Goal: Information Seeking & Learning: Learn about a topic

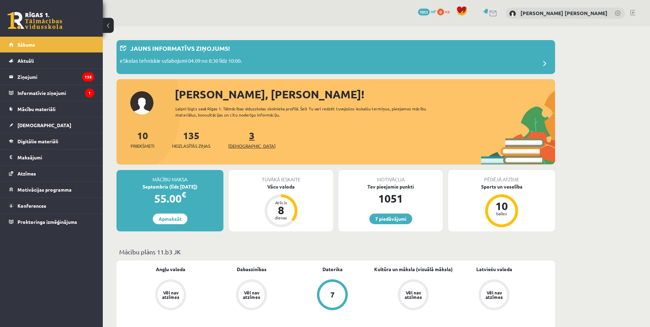
click at [240, 140] on link "3 Ieskaites" at bounding box center [251, 139] width 47 height 20
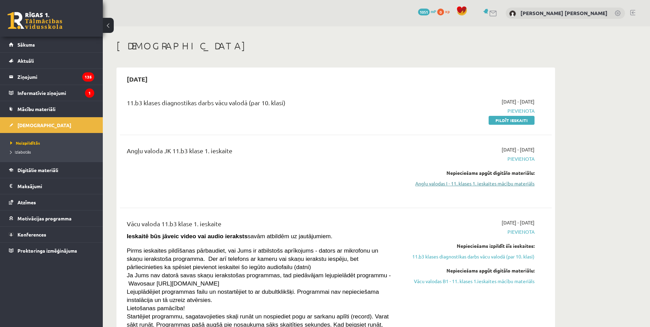
click at [469, 184] on link "Angļu valodas I - 11. klases 1. ieskaites mācību materiāls" at bounding box center [469, 183] width 129 height 7
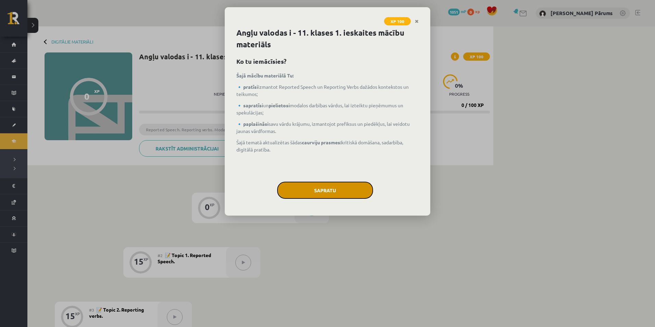
click at [335, 187] on button "Sapratu" at bounding box center [325, 190] width 96 height 17
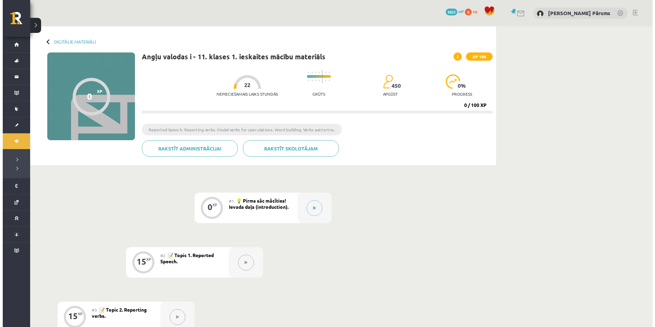
scroll to position [103, 0]
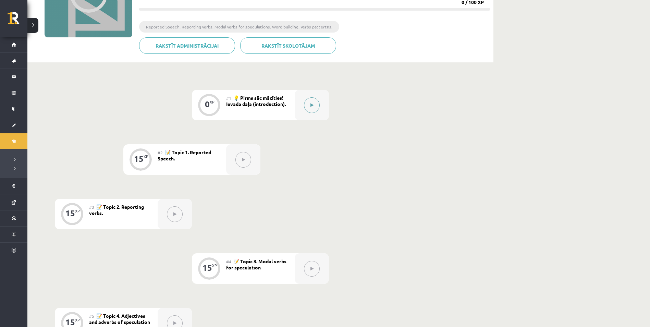
click at [317, 102] on button at bounding box center [312, 105] width 16 height 16
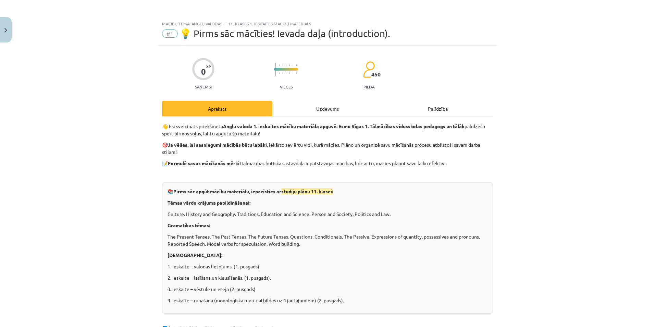
click at [294, 111] on div "Uzdevums" at bounding box center [327, 108] width 110 height 15
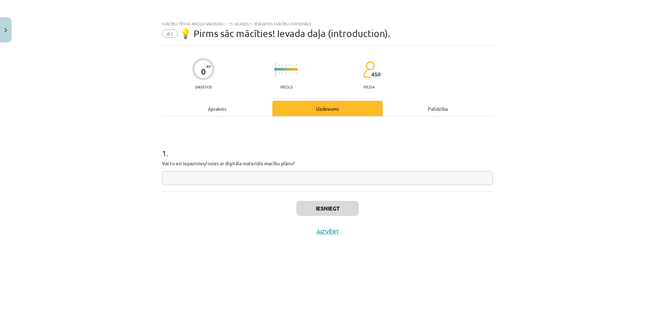
scroll to position [0, 0]
click at [222, 114] on div "Apraksts" at bounding box center [217, 108] width 110 height 15
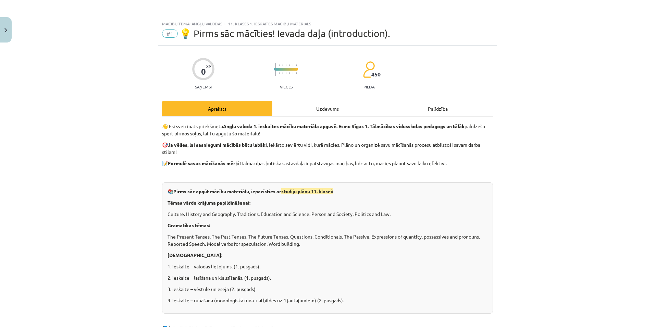
click at [307, 105] on div "Uzdevums" at bounding box center [327, 108] width 110 height 15
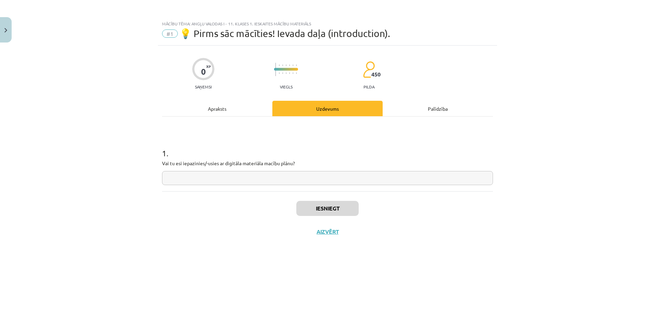
click at [223, 187] on div "1 . Vai tu esi iepazinies/-usies ar digitāla materiāla macību plānu?" at bounding box center [327, 154] width 331 height 75
click at [222, 182] on input "text" at bounding box center [327, 178] width 331 height 14
click at [202, 174] on input "text" at bounding box center [327, 178] width 331 height 14
type input "**"
click at [311, 208] on button "Iesniegt" at bounding box center [327, 208] width 62 height 15
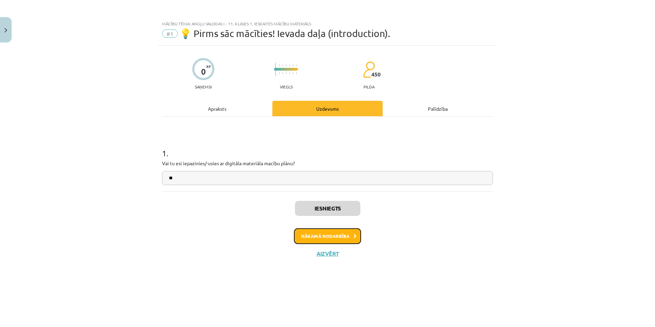
click at [352, 235] on button "Nākamā nodarbība" at bounding box center [327, 236] width 67 height 16
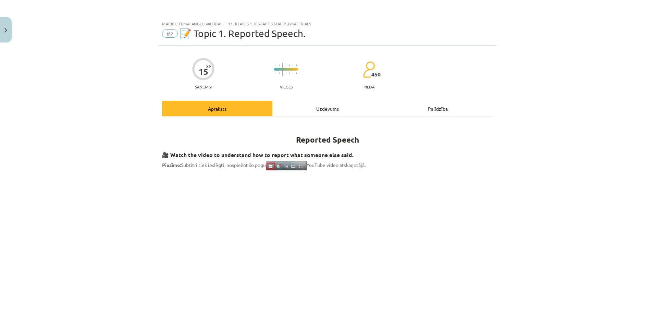
scroll to position [34, 0]
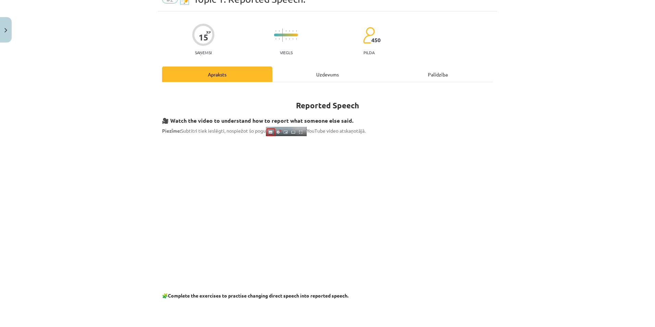
click at [316, 74] on div "Uzdevums" at bounding box center [327, 73] width 110 height 15
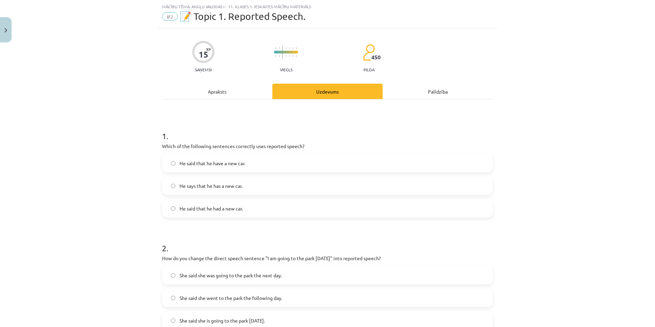
click at [232, 94] on div "Apraksts" at bounding box center [217, 91] width 110 height 15
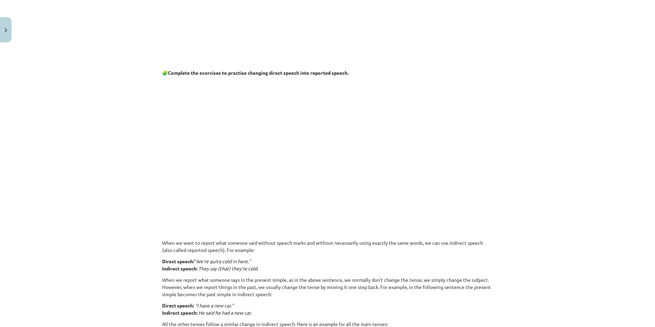
scroll to position [51, 0]
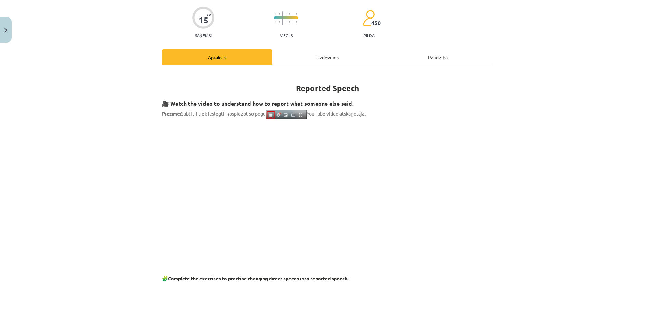
click at [316, 58] on div "Uzdevums" at bounding box center [327, 56] width 110 height 15
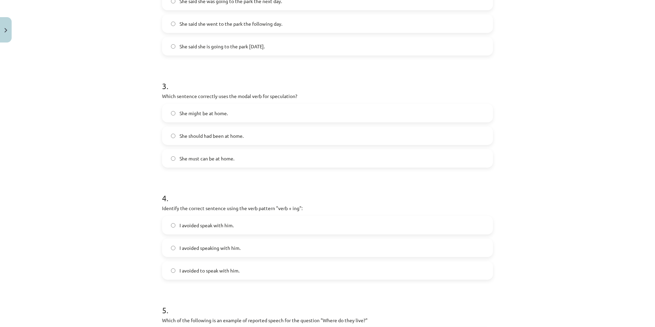
scroll to position [120, 0]
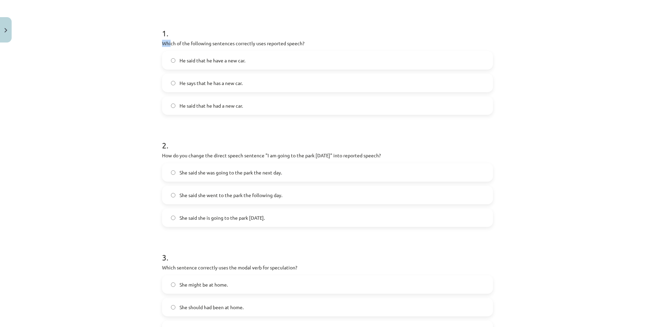
drag, startPoint x: 154, startPoint y: 44, endPoint x: 169, endPoint y: 40, distance: 14.8
click at [169, 40] on div "Mācību tēma: Angļu valodas i - 11. klases 1. ieskaites mācību materiāls #2 📝 To…" at bounding box center [327, 163] width 655 height 327
drag, startPoint x: 169, startPoint y: 40, endPoint x: 127, endPoint y: 52, distance: 43.2
click at [150, 42] on div "Mācību tēma: Angļu valodas i - 11. klases 1. ieskaites mācību materiāls #2 📝 To…" at bounding box center [327, 163] width 655 height 327
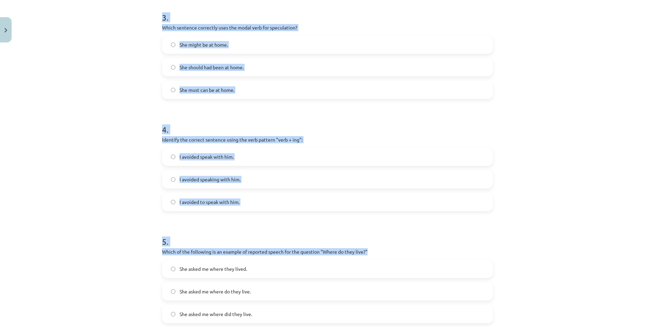
scroll to position [436, 0]
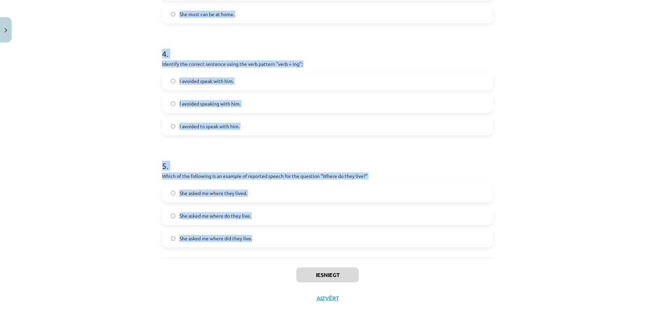
drag, startPoint x: 157, startPoint y: 32, endPoint x: 412, endPoint y: 240, distance: 329.4
click at [412, 240] on div "Mācību tēma: Angļu valodas i - 11. klases 1. ieskaites mācību materiāls #2 📝 To…" at bounding box center [327, 163] width 655 height 327
copy form "1 . Which of the following sentences correctly uses reported speech? He said th…"
click at [590, 209] on div "Mācību tēma: Angļu valodas i - 11. klases 1. ieskaites mācību materiāls #2 📝 To…" at bounding box center [327, 163] width 655 height 327
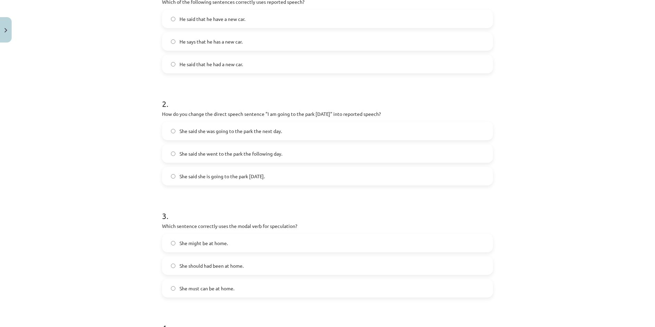
scroll to position [24, 0]
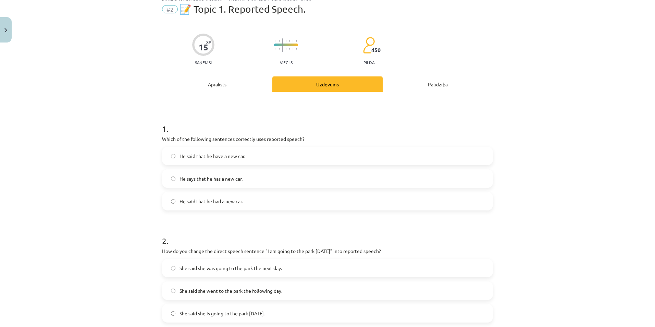
click at [117, 169] on div "Mācību tēma: Angļu valodas i - 11. klases 1. ieskaites mācību materiāls #2 📝 To…" at bounding box center [327, 163] width 655 height 327
click at [194, 198] on span "He said that he had a new car." at bounding box center [211, 201] width 63 height 7
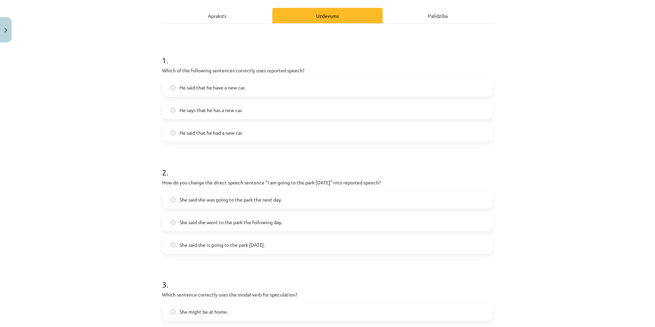
click at [229, 201] on span "She said she was going to the park the next day." at bounding box center [231, 199] width 102 height 7
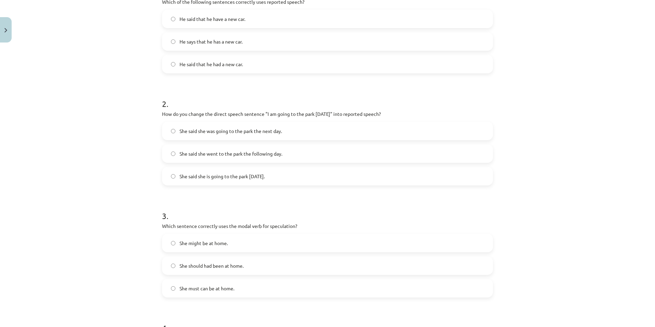
scroll to position [196, 0]
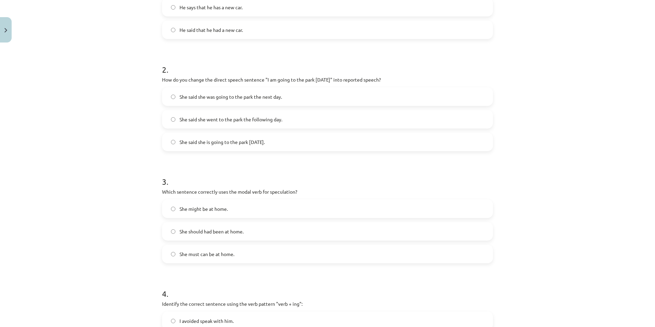
click at [216, 209] on span "She might be at home." at bounding box center [204, 208] width 48 height 7
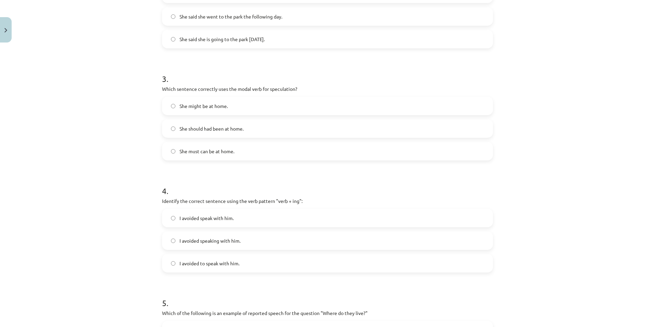
scroll to position [367, 0]
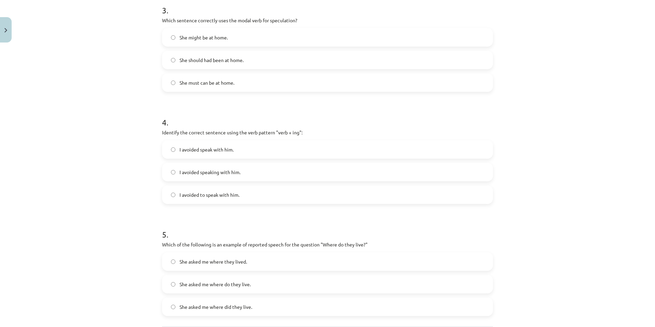
click at [229, 174] on span "I avoided speaking with him." at bounding box center [210, 172] width 61 height 7
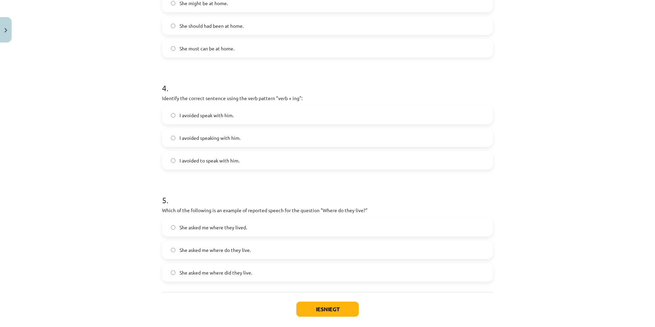
scroll to position [436, 0]
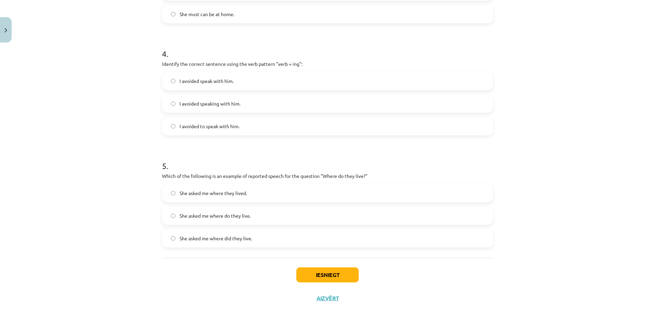
click at [235, 196] on span "She asked me where they lived." at bounding box center [214, 193] width 68 height 7
click at [335, 269] on button "Iesniegt" at bounding box center [327, 274] width 62 height 15
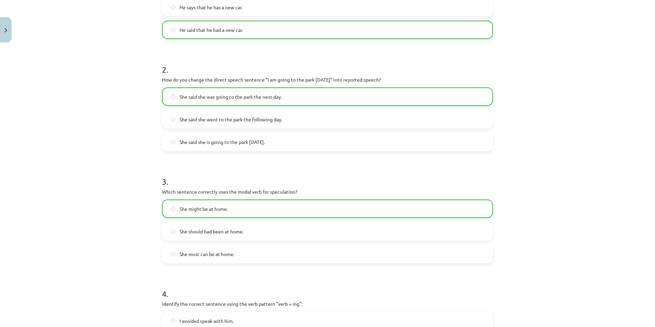
scroll to position [0, 0]
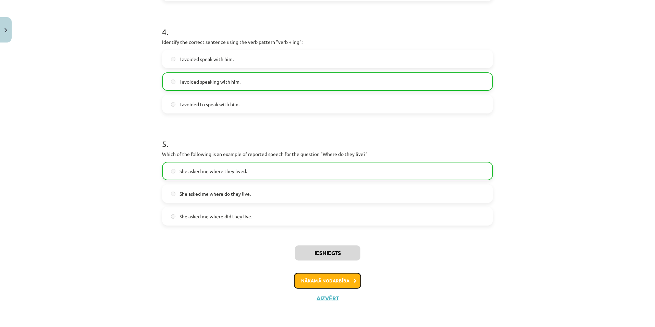
click at [350, 279] on button "Nākamā nodarbība" at bounding box center [327, 281] width 67 height 16
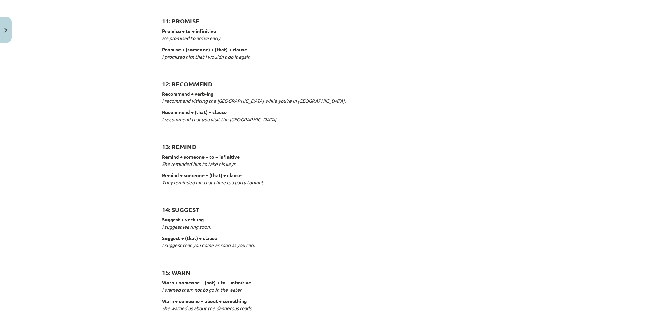
scroll to position [996, 0]
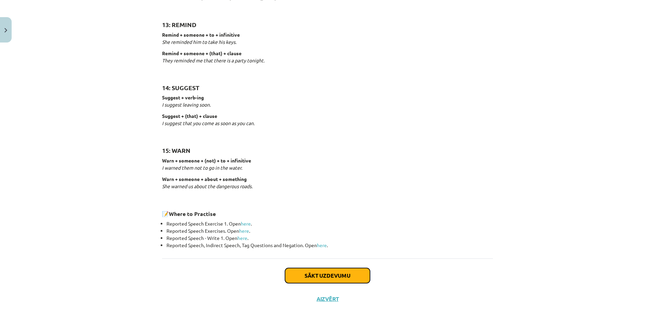
click at [313, 272] on button "Sākt uzdevumu" at bounding box center [327, 275] width 85 height 15
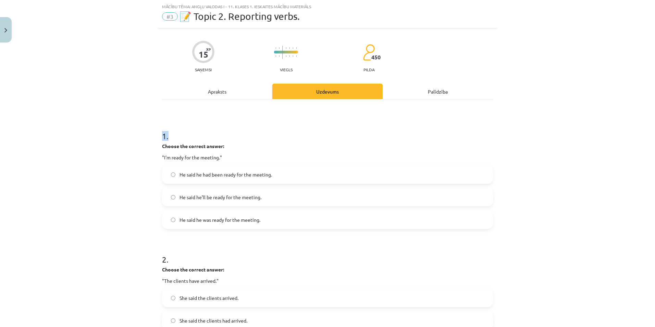
drag, startPoint x: 158, startPoint y: 135, endPoint x: 279, endPoint y: 132, distance: 121.4
click at [280, 134] on h1 "1 ." at bounding box center [327, 129] width 331 height 21
click at [211, 221] on span "He said he was ready for the meeting." at bounding box center [220, 219] width 81 height 7
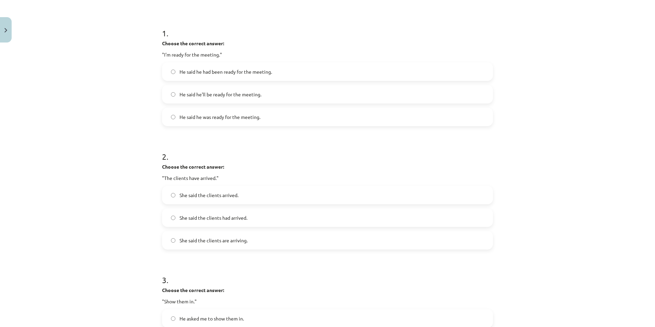
scroll to position [154, 0]
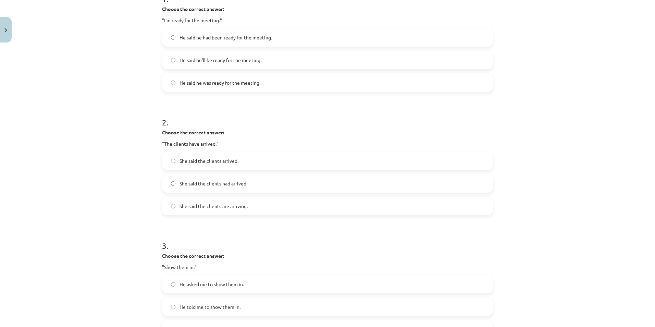
click at [213, 184] on span "She said the clients had arrived." at bounding box center [214, 183] width 68 height 7
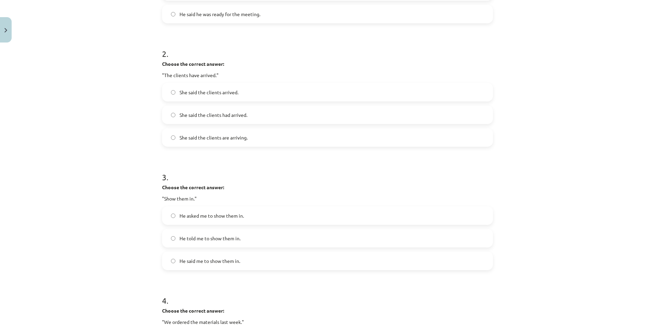
scroll to position [257, 0]
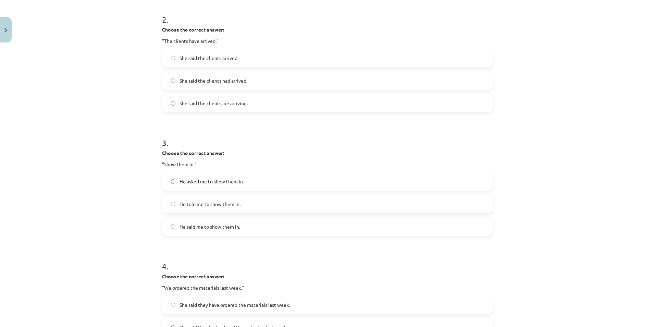
click at [191, 206] on span "He told me to show them in." at bounding box center [210, 204] width 61 height 7
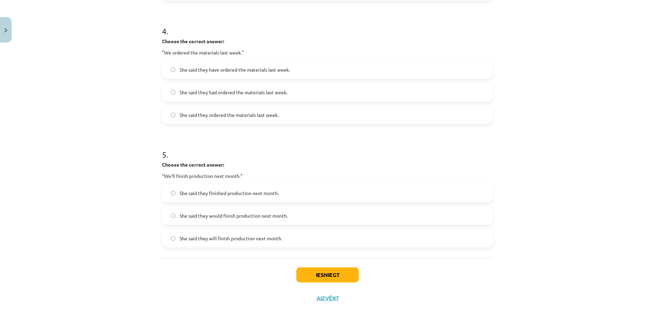
scroll to position [458, 0]
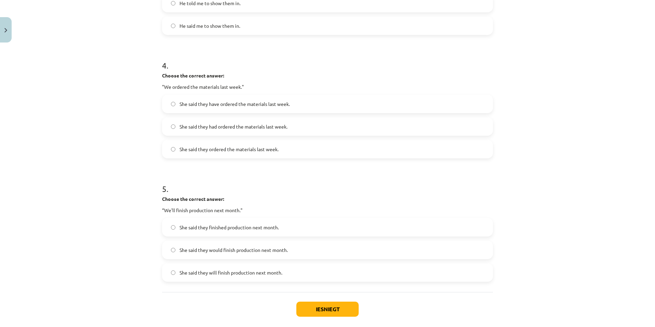
click at [205, 151] on span "She said they ordered the materials last week." at bounding box center [229, 149] width 99 height 7
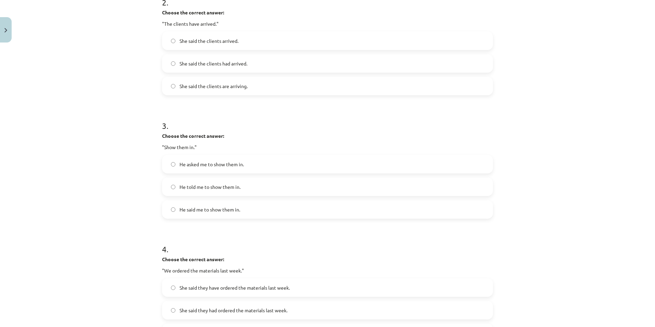
scroll to position [492, 0]
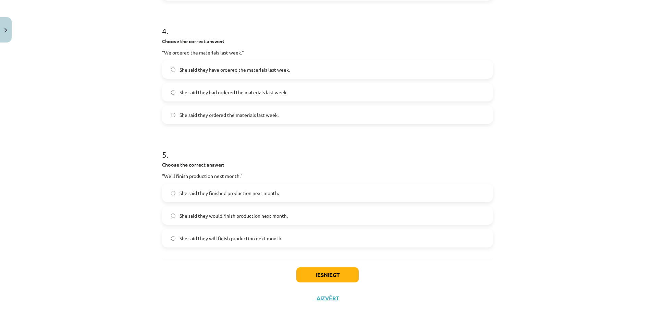
click at [223, 239] on span "She said they will finish production next month." at bounding box center [231, 238] width 103 height 7
click at [322, 274] on button "Iesniegt" at bounding box center [327, 274] width 62 height 15
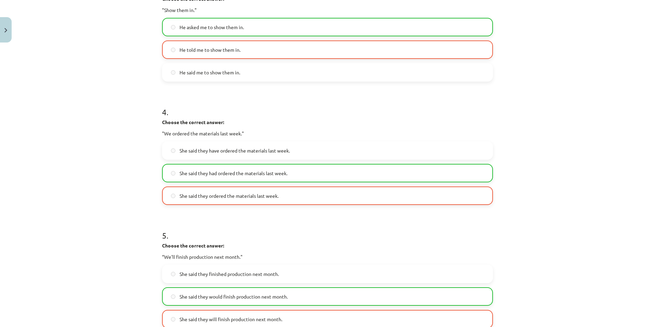
scroll to position [514, 0]
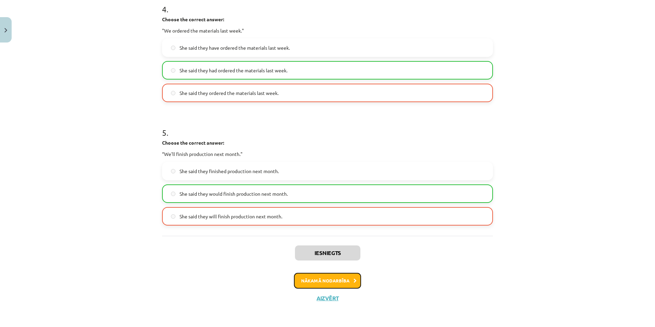
click at [341, 280] on button "Nākamā nodarbība" at bounding box center [327, 281] width 67 height 16
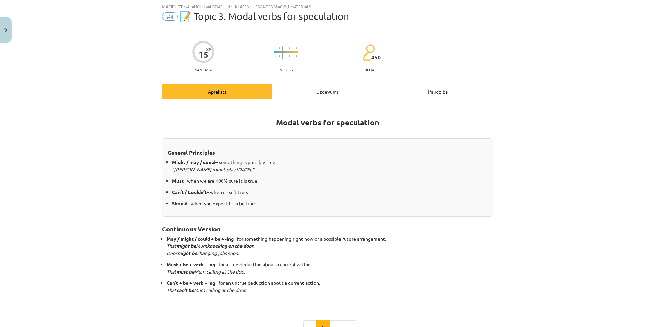
click at [311, 94] on div "Uzdevums" at bounding box center [327, 91] width 110 height 15
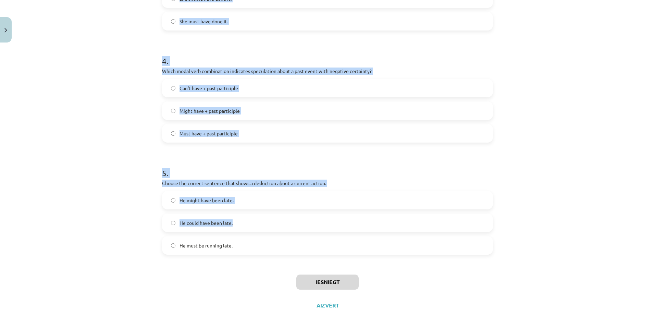
scroll to position [436, 0]
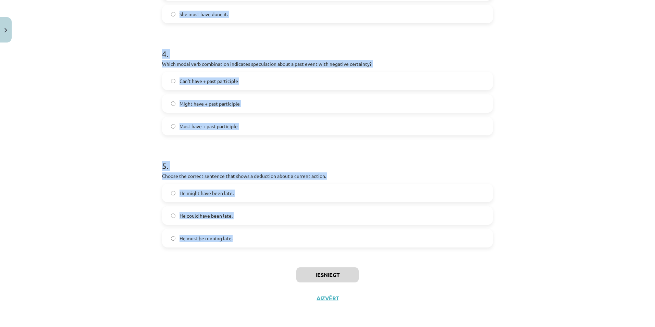
drag, startPoint x: 153, startPoint y: 134, endPoint x: 396, endPoint y: 241, distance: 265.5
click at [396, 241] on div "Mācību tēma: Angļu valodas i - 11. klases 1. ieskaites mācību materiāls #4 📝 To…" at bounding box center [327, 163] width 655 height 327
copy form "1 . Which modal verb would you use to speculate about something that is possibl…"
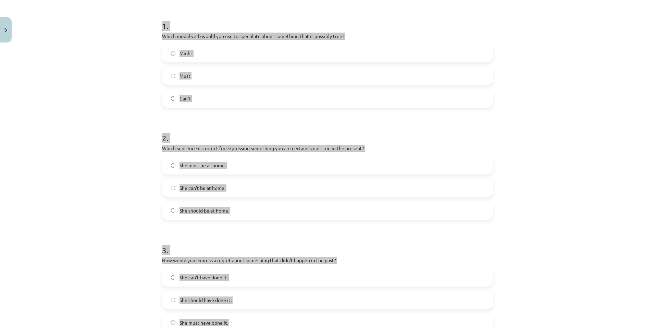
scroll to position [0, 0]
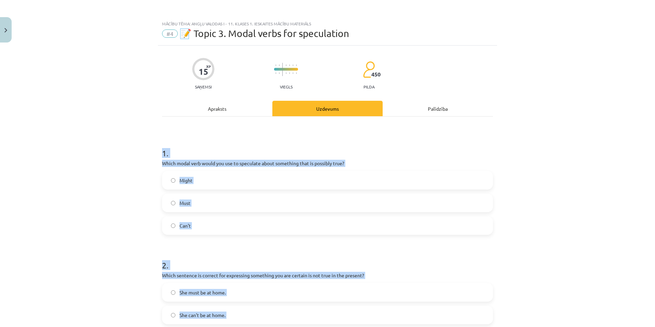
click at [95, 181] on div "Mācību tēma: Angļu valodas i - 11. klases 1. ieskaites mācību materiāls #4 📝 To…" at bounding box center [327, 163] width 655 height 327
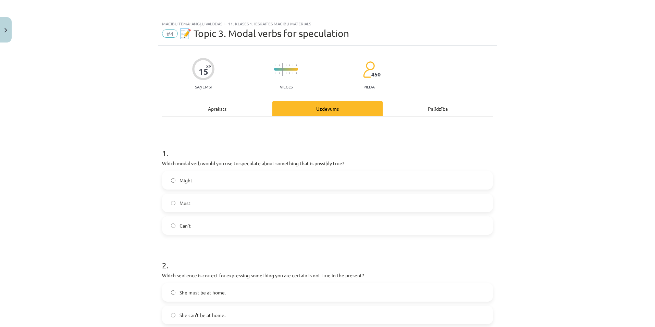
click at [187, 177] on span "Might" at bounding box center [186, 180] width 13 height 7
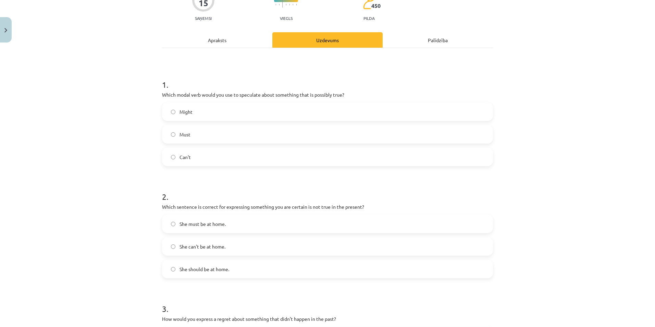
scroll to position [103, 0]
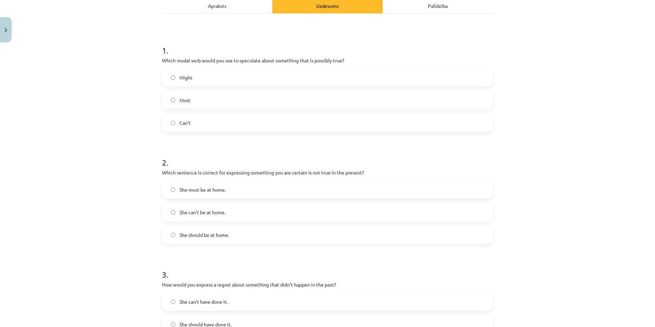
click at [191, 211] on span "She can't be at home." at bounding box center [203, 212] width 46 height 7
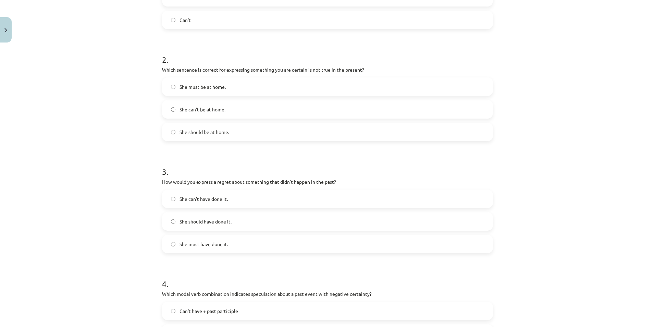
click at [205, 223] on span "She should have done it." at bounding box center [206, 221] width 52 height 7
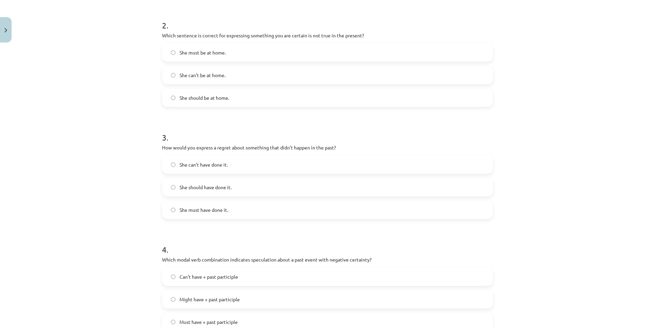
scroll to position [343, 0]
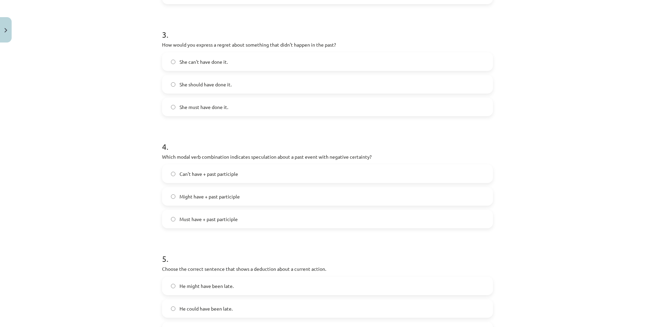
click at [206, 170] on span "Can't have + past participle" at bounding box center [209, 173] width 59 height 7
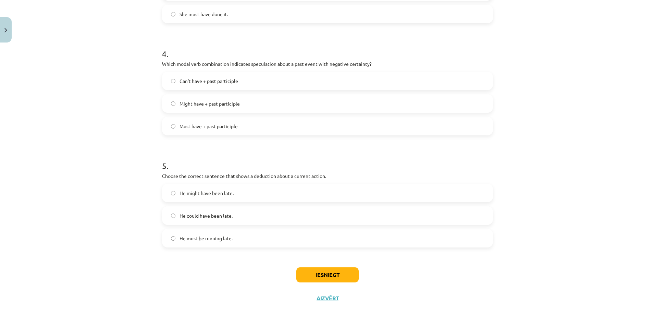
click at [203, 240] on span "He must be running late." at bounding box center [206, 238] width 53 height 7
click at [339, 274] on button "Iesniegt" at bounding box center [327, 274] width 62 height 15
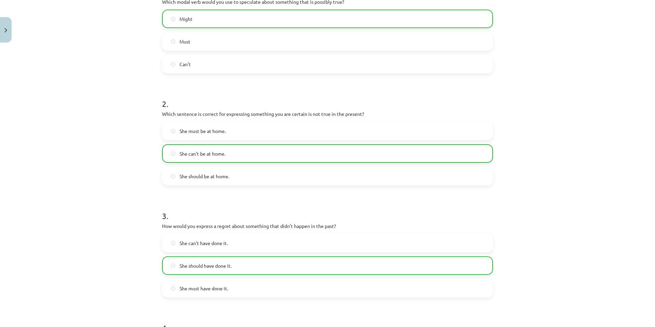
scroll to position [0, 0]
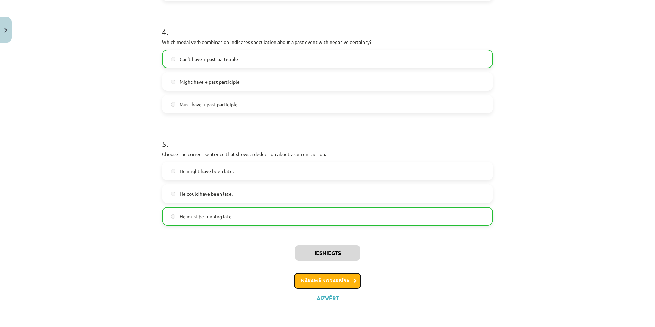
click at [348, 281] on button "Nākamā nodarbība" at bounding box center [327, 281] width 67 height 16
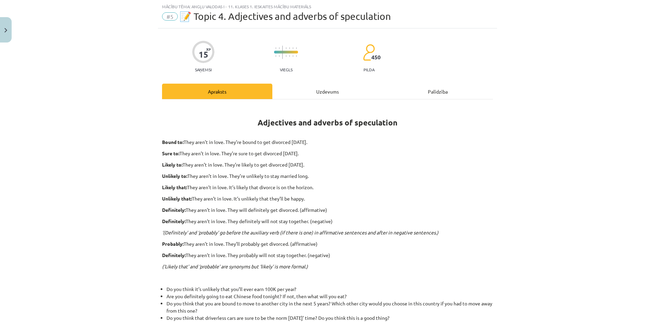
click at [323, 89] on div "Uzdevums" at bounding box center [327, 91] width 110 height 15
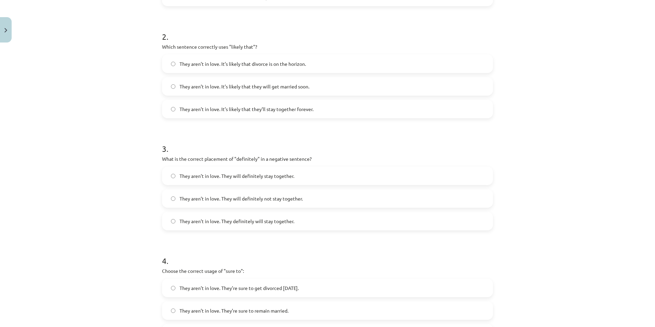
scroll to position [447, 0]
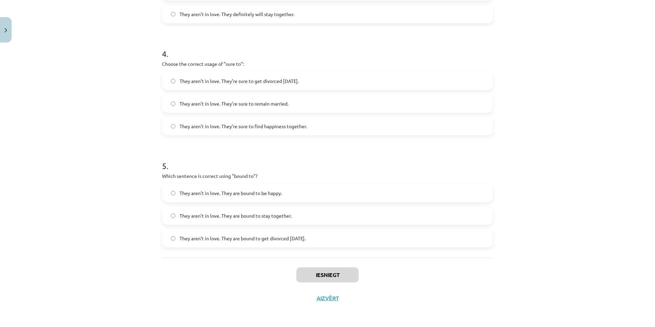
copy form "1 . Choose the correct sentence using "probably" in an affirmative context: The…"
drag, startPoint x: 156, startPoint y: 152, endPoint x: 398, endPoint y: 249, distance: 260.7
click at [537, 215] on div "Mācību tēma: Angļu valodas i - 11. klases 1. ieskaites mācību materiāls #5 📝 To…" at bounding box center [327, 163] width 655 height 327
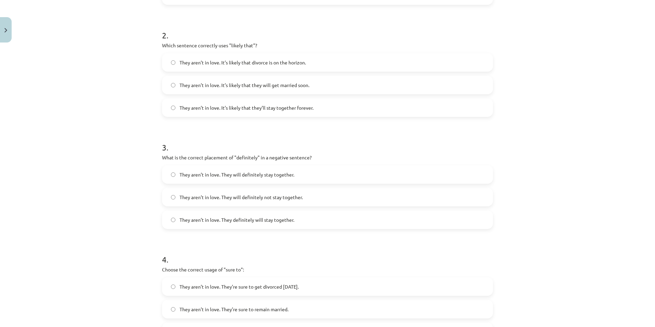
scroll to position [70, 0]
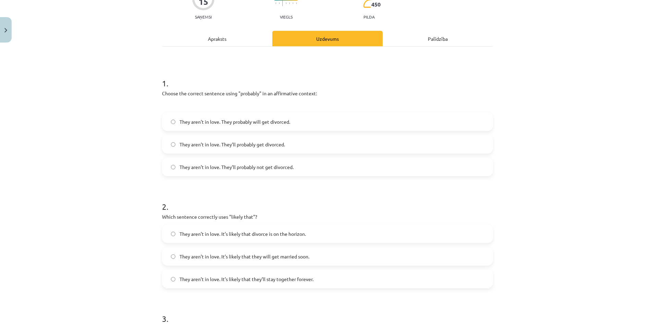
click at [92, 167] on div "Mācību tēma: Angļu valodas i - 11. klases 1. ieskaites mācību materiāls #5 📝 To…" at bounding box center [327, 163] width 655 height 327
click at [220, 142] on span "They aren’t in love. They’ll probably get divorced." at bounding box center [233, 144] width 106 height 7
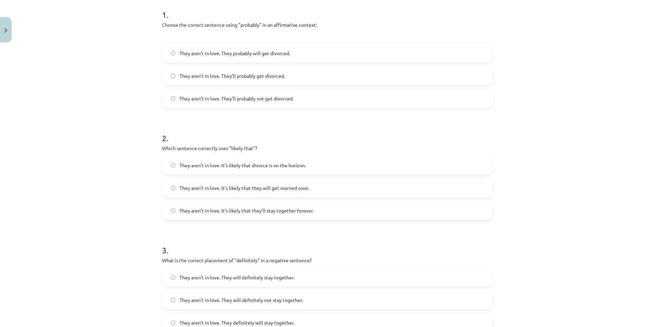
click at [253, 167] on span "They aren’t in love. It’s likely that divorce is on the horizon." at bounding box center [243, 165] width 126 height 7
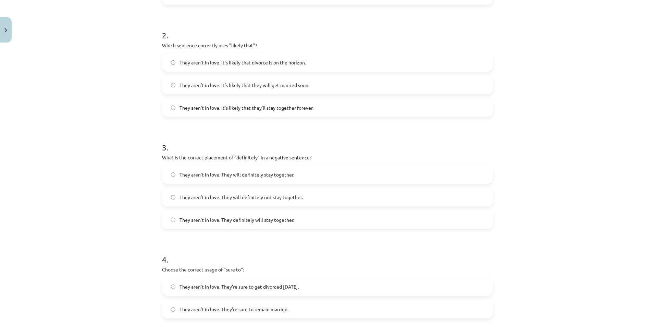
click at [269, 198] on span "They aren’t in love. They will definitely not stay together." at bounding box center [241, 197] width 123 height 7
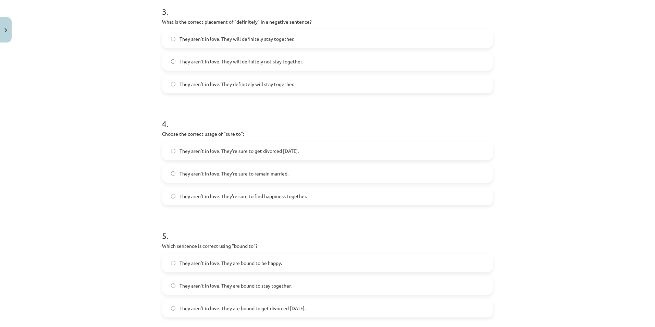
click at [243, 154] on span "They aren’t in love. They’re sure to get divorced within six months." at bounding box center [239, 150] width 119 height 7
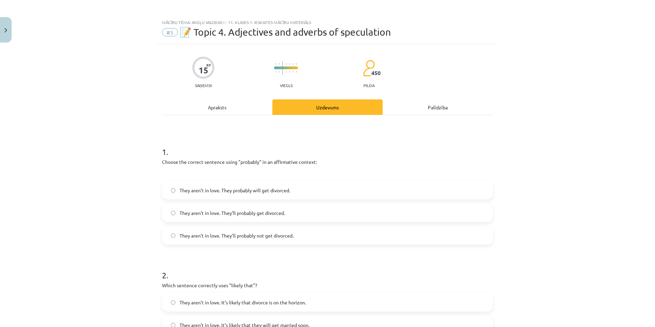
scroll to position [0, 0]
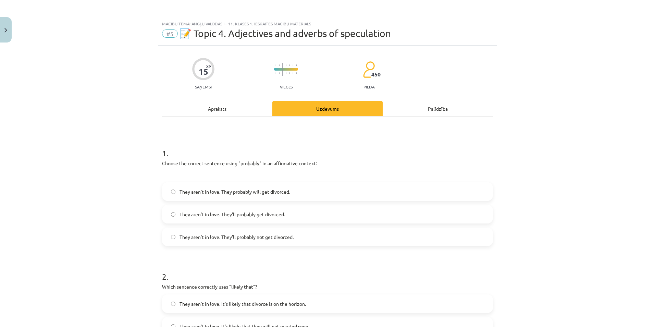
click at [220, 106] on div "Apraksts" at bounding box center [217, 108] width 110 height 15
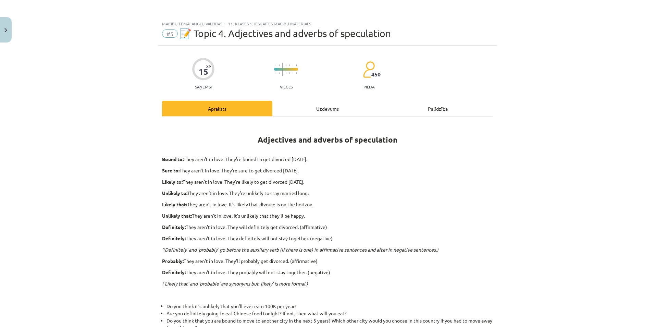
click at [305, 113] on div "Uzdevums" at bounding box center [327, 108] width 110 height 15
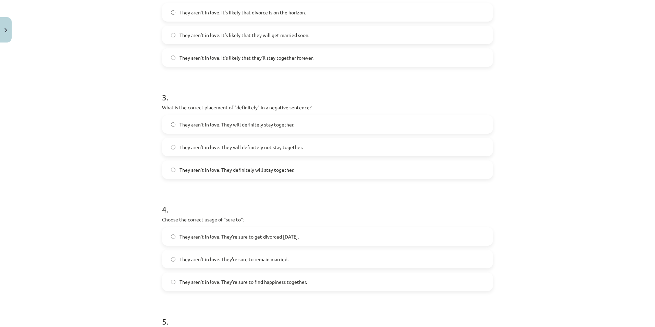
scroll to position [447, 0]
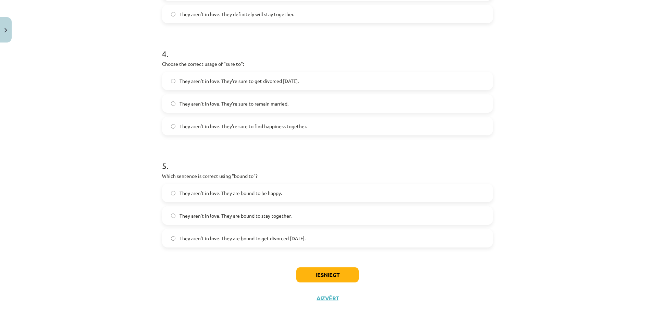
click at [240, 237] on span "They aren’t in love. They are bound to get divorced within six months." at bounding box center [243, 238] width 126 height 7
click at [326, 274] on button "Iesniegt" at bounding box center [327, 274] width 62 height 15
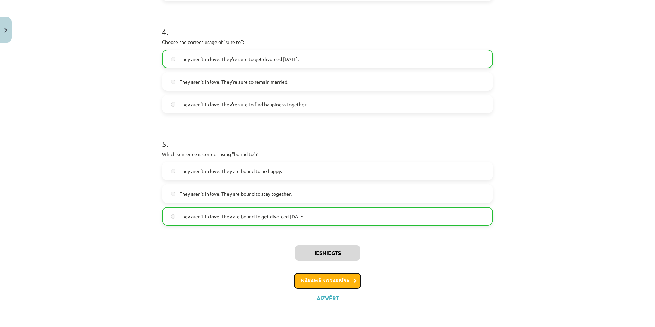
click at [344, 284] on button "Nākamā nodarbība" at bounding box center [327, 281] width 67 height 16
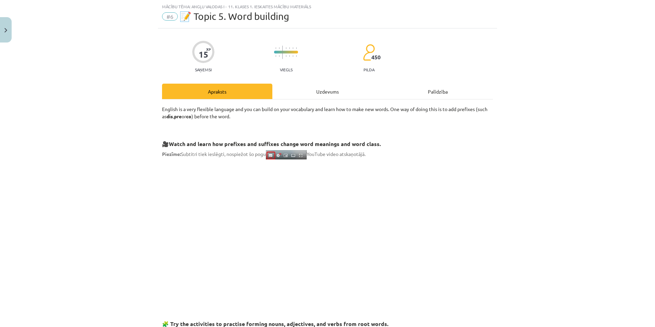
click at [309, 95] on div "Uzdevums" at bounding box center [327, 91] width 110 height 15
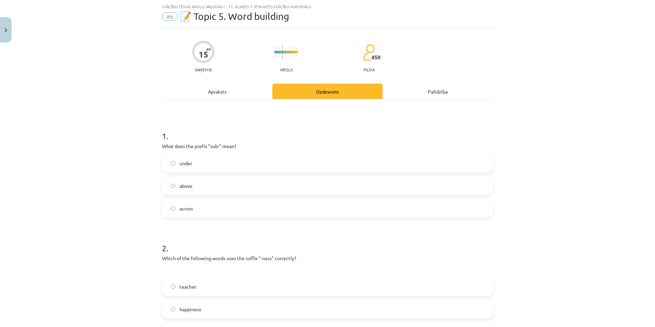
scroll to position [86, 0]
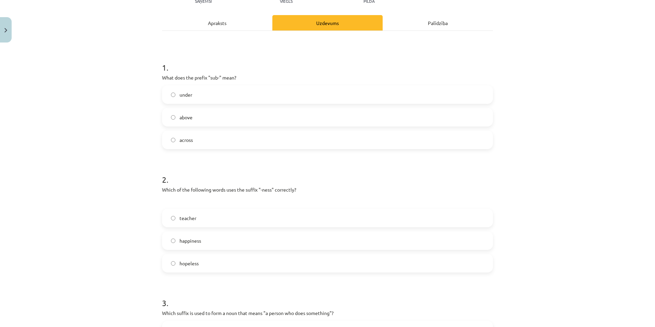
drag, startPoint x: 160, startPoint y: 76, endPoint x: 129, endPoint y: 75, distance: 31.9
click at [129, 75] on div "Mācību tēma: Angļu valodas i - 11. klases 1. ieskaites mācību materiāls #6 📝 To…" at bounding box center [327, 163] width 655 height 327
click at [125, 80] on div "Mācību tēma: Angļu valodas i - 11. klases 1. ieskaites mācību materiāls #6 📝 To…" at bounding box center [327, 163] width 655 height 327
click at [194, 88] on label "under" at bounding box center [328, 94] width 330 height 17
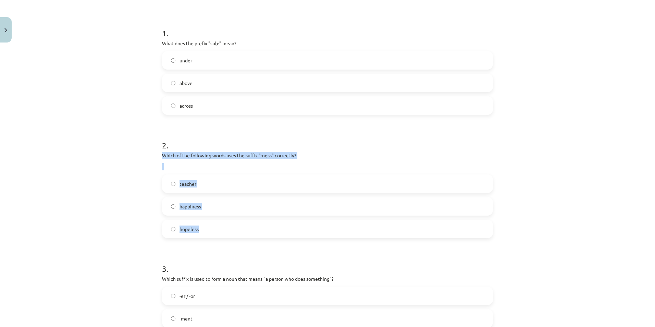
drag, startPoint x: 170, startPoint y: 158, endPoint x: 295, endPoint y: 220, distance: 139.5
click at [295, 220] on div "15 XP Saņemsi Viegls 450 pilda Apraksts Uzdevums Palīdzība 1 . What does the pr…" at bounding box center [327, 281] width 339 height 711
copy div "Which of the following words uses the suffix "-ness" correctly? teacher happine…"
click at [403, 155] on p "Which of the following words uses the suffix "-ness" correctly?" at bounding box center [327, 155] width 331 height 7
click at [194, 208] on span "happiness" at bounding box center [191, 206] width 22 height 7
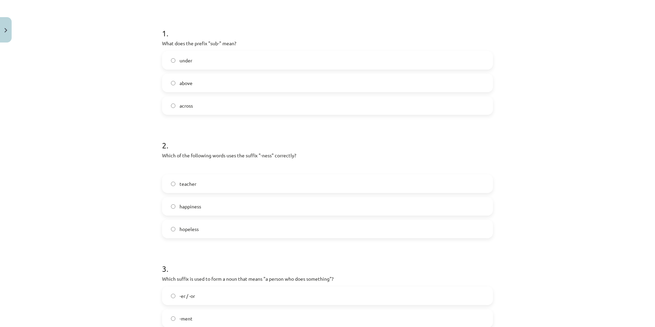
scroll to position [223, 0]
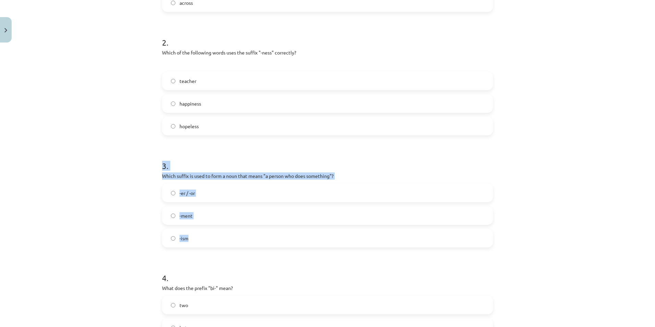
drag, startPoint x: 168, startPoint y: 173, endPoint x: 279, endPoint y: 234, distance: 126.3
click at [279, 234] on div "15 XP Saņemsi Viegls 450 pilda Apraksts Uzdevums Palīdzība 1 . What does the pr…" at bounding box center [327, 178] width 339 height 711
copy div "3 . Which suffix is used to form a noun that means "a person who does something…"
click at [103, 211] on div "Mācību tēma: Angļu valodas i - 11. klases 1. ieskaites mācību materiāls #6 📝 To…" at bounding box center [327, 163] width 655 height 327
click at [201, 191] on label "-er / -or" at bounding box center [328, 192] width 330 height 17
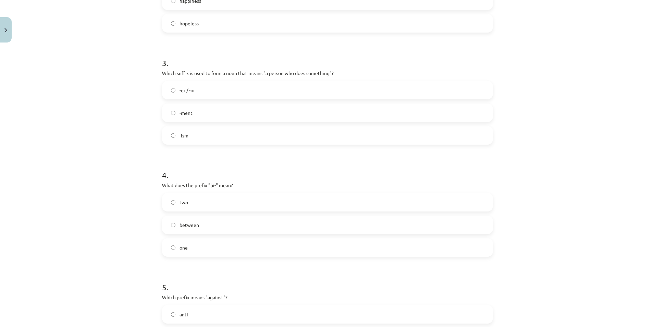
scroll to position [360, 0]
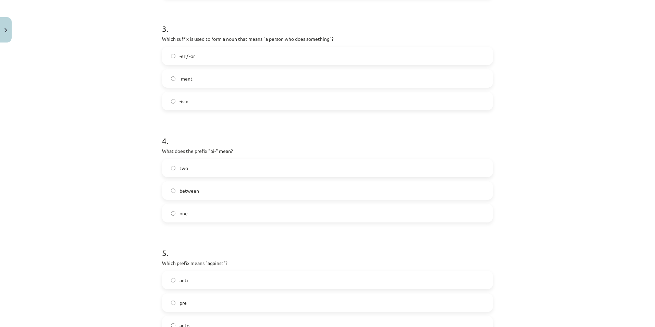
click at [196, 171] on label "two" at bounding box center [328, 167] width 330 height 17
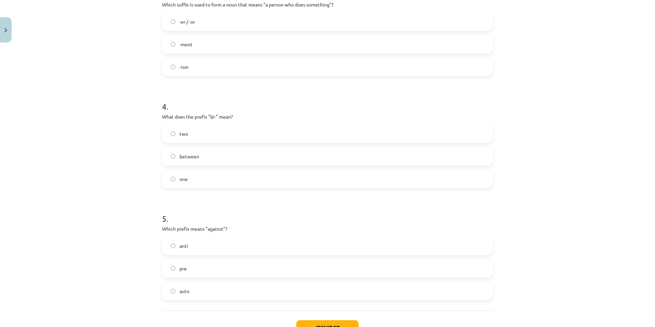
scroll to position [447, 0]
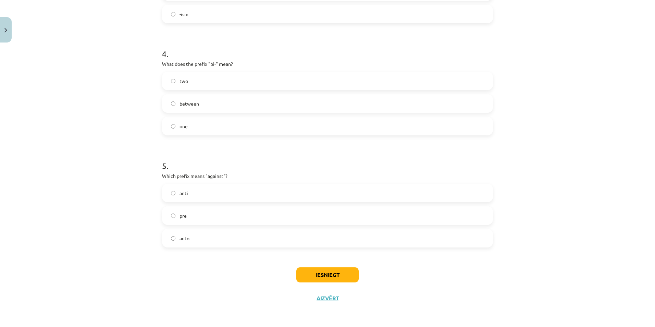
click at [191, 192] on label "anti" at bounding box center [328, 192] width 330 height 17
click at [309, 273] on button "Iesniegt" at bounding box center [327, 274] width 62 height 15
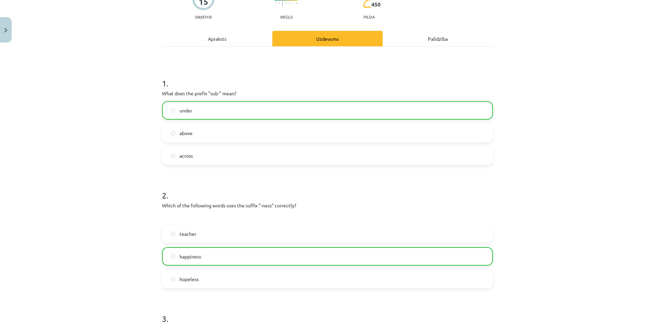
scroll to position [0, 0]
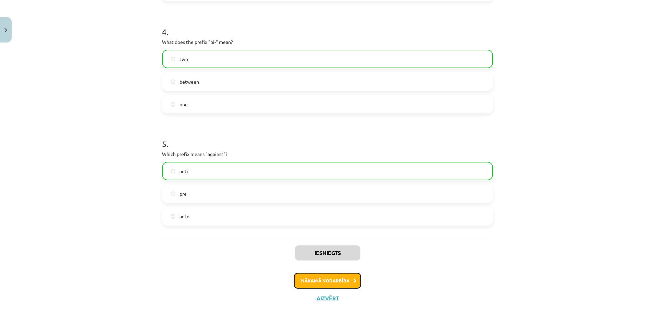
click at [334, 280] on button "Nākamā nodarbība" at bounding box center [327, 281] width 67 height 16
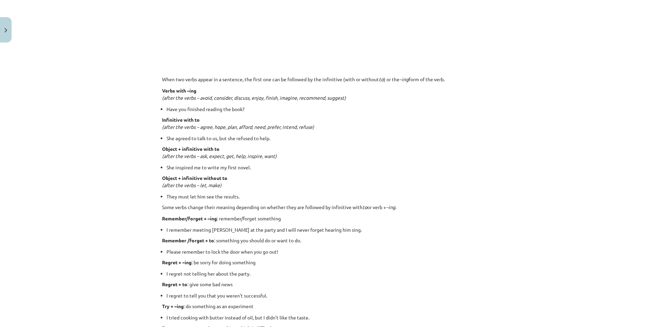
scroll to position [17, 0]
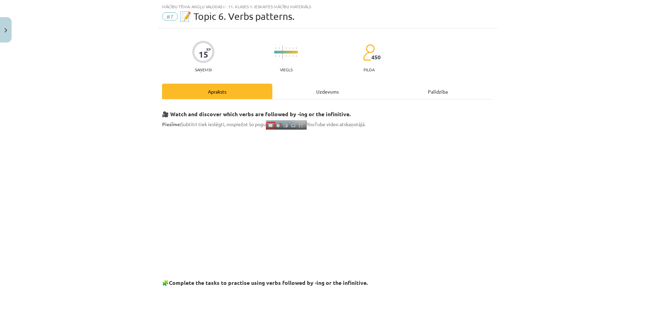
click at [306, 89] on div "Uzdevums" at bounding box center [327, 91] width 110 height 15
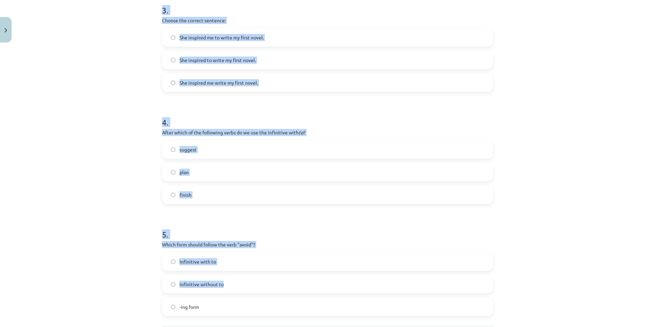
scroll to position [436, 0]
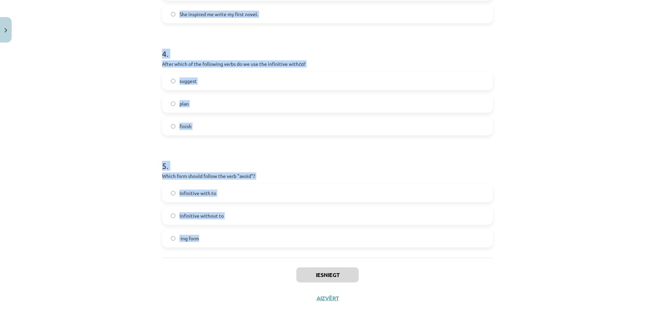
drag, startPoint x: 157, startPoint y: 124, endPoint x: 411, endPoint y: 248, distance: 282.5
copy form "1 . What is the difference in meaning between "stop talking" and "stop to talk"…"
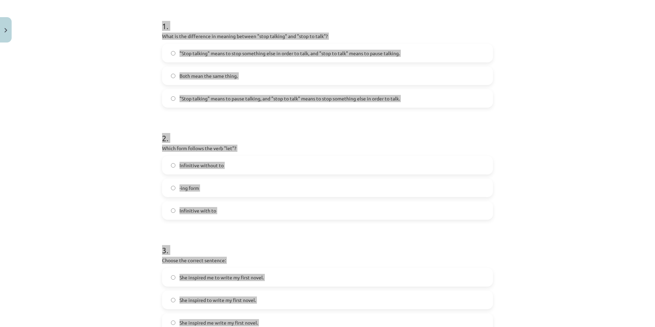
scroll to position [0, 0]
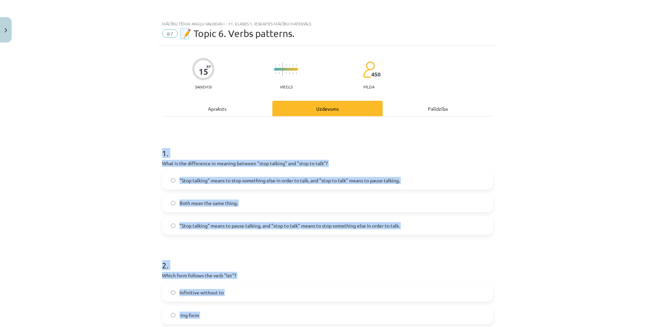
click at [101, 168] on div "Mācību tēma: Angļu valodas i - 11. klases 1. ieskaites mācību materiāls #7 📝 To…" at bounding box center [327, 163] width 655 height 327
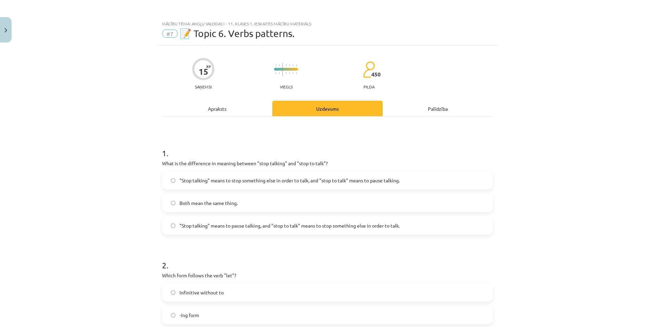
click at [253, 229] on span ""Stop talking" means to pause talking, and "stop to talk" means to stop somethi…" at bounding box center [290, 225] width 220 height 7
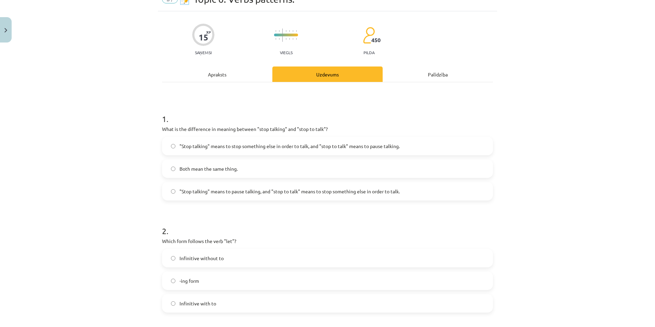
click at [244, 257] on label "Infinitive without to" at bounding box center [328, 258] width 330 height 17
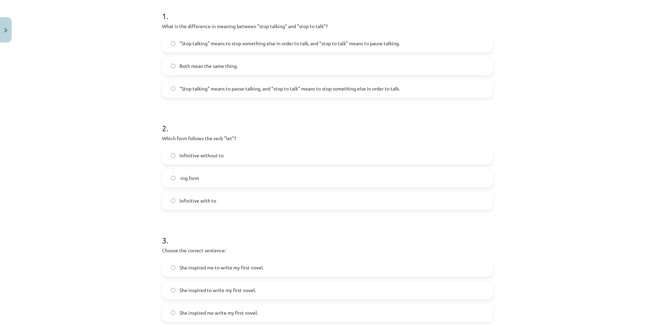
scroll to position [206, 0]
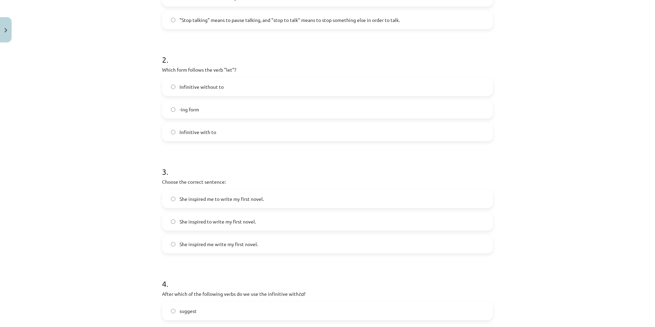
click at [228, 197] on span "She inspired me to write my first novel." at bounding box center [222, 198] width 84 height 7
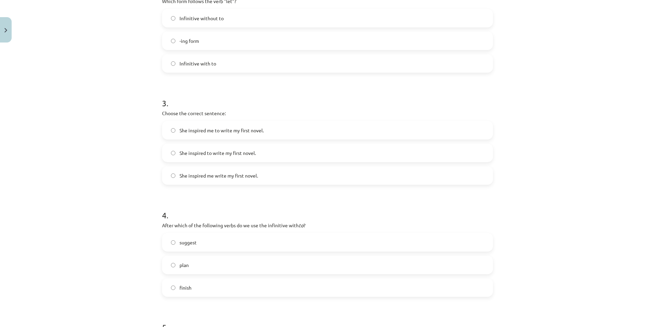
scroll to position [308, 0]
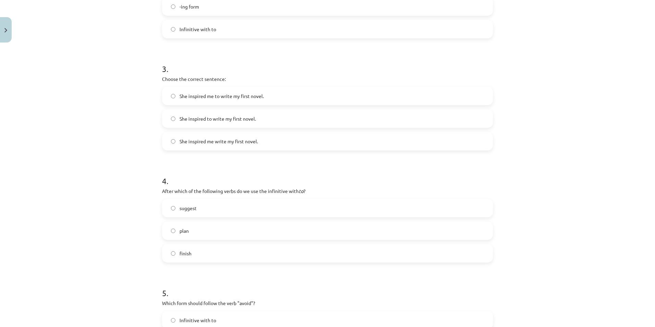
click at [192, 229] on label "plan" at bounding box center [328, 230] width 330 height 17
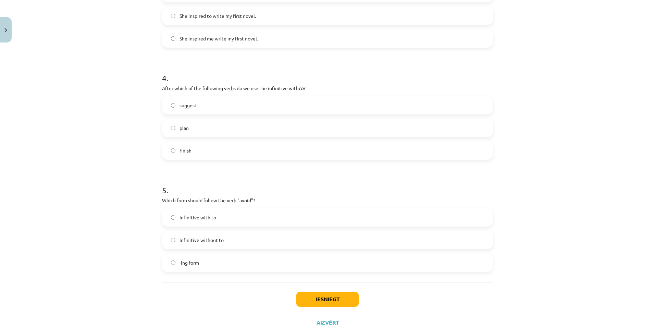
click at [195, 266] on label "-ing form" at bounding box center [328, 262] width 330 height 17
click at [317, 299] on button "Iesniegt" at bounding box center [327, 299] width 62 height 15
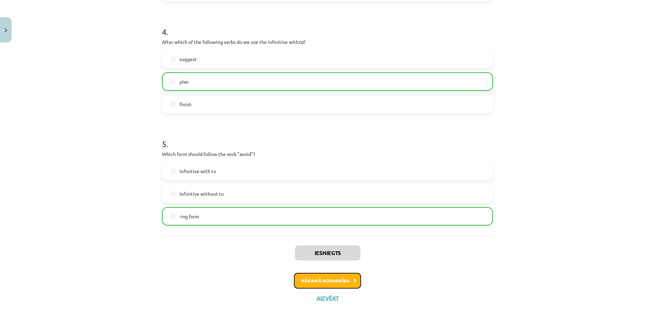
click at [338, 284] on button "Nākamā nodarbība" at bounding box center [327, 281] width 67 height 16
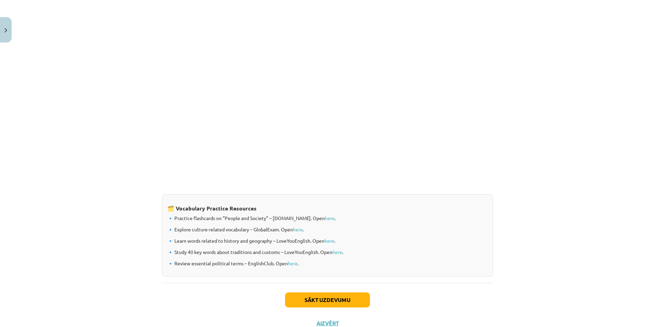
scroll to position [17, 0]
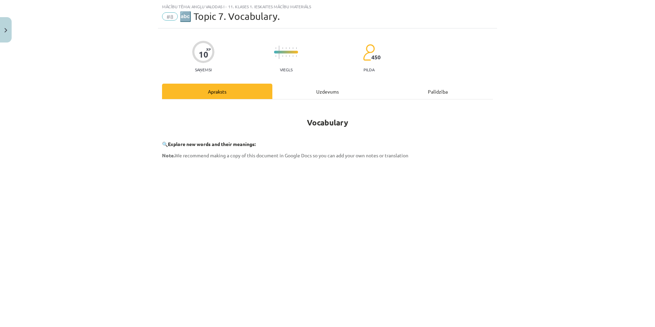
click at [320, 93] on div "Uzdevums" at bounding box center [327, 91] width 110 height 15
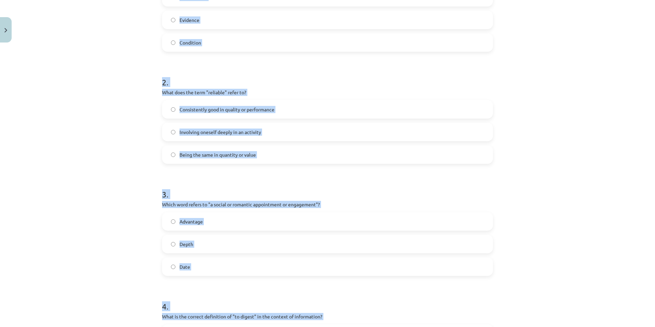
scroll to position [458, 0]
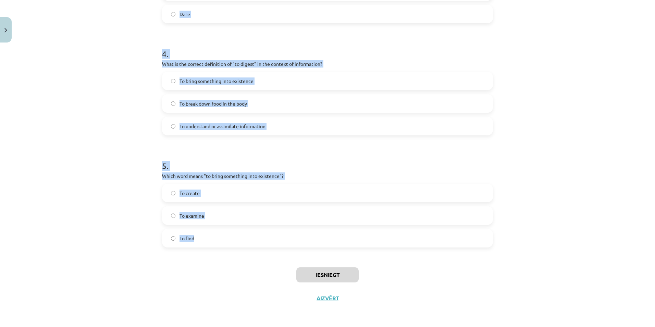
drag, startPoint x: 209, startPoint y: 158, endPoint x: 398, endPoint y: 234, distance: 203.6
copy form "1 . Which of the following means "the surroundings or conditions in which a per…"
click at [91, 237] on div "Mācību tēma: Angļu valodas i - 11. klases 1. ieskaites mācību materiāls #8 🔤 To…" at bounding box center [327, 163] width 655 height 327
click at [90, 233] on div "Mācību tēma: Angļu valodas i - 11. klases 1. ieskaites mācību materiāls #8 🔤 To…" at bounding box center [327, 163] width 655 height 327
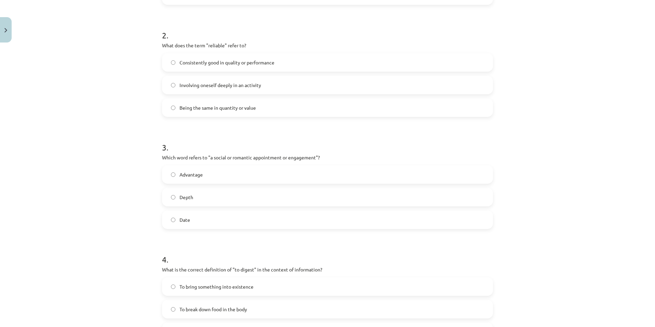
scroll to position [81, 0]
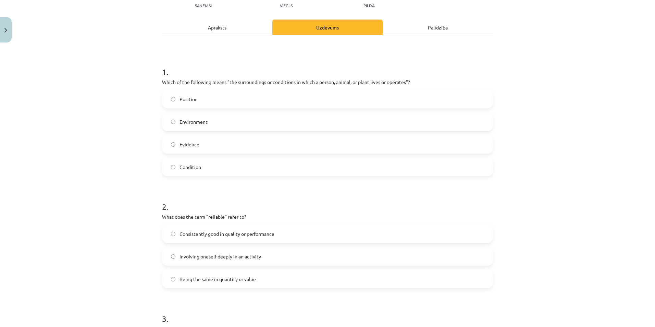
drag, startPoint x: 222, startPoint y: 143, endPoint x: 216, endPoint y: 138, distance: 7.9
click at [216, 140] on label "Evidence" at bounding box center [328, 144] width 330 height 17
click at [217, 120] on label "Environment" at bounding box center [328, 121] width 330 height 17
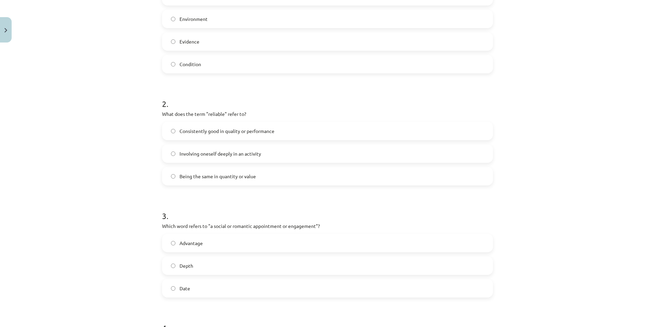
click at [208, 133] on span "Consistently good in quality or performance" at bounding box center [227, 131] width 95 height 7
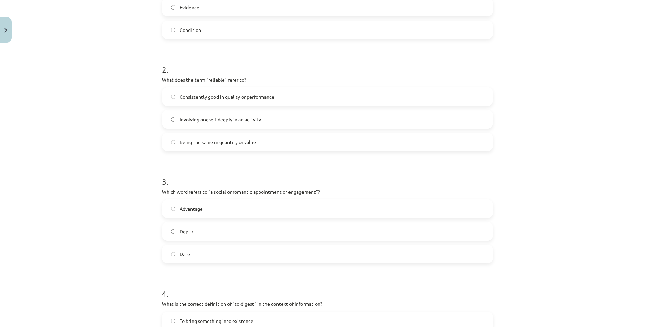
click at [210, 253] on label "Date" at bounding box center [328, 253] width 330 height 17
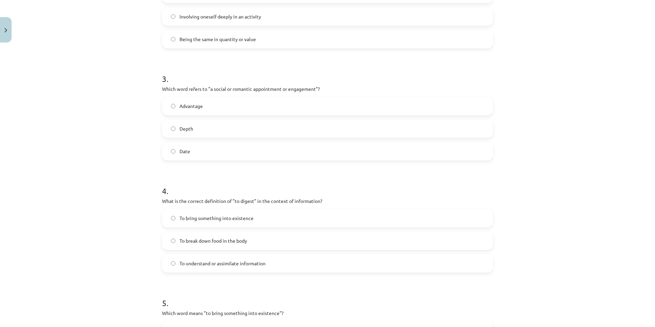
click at [216, 265] on span "To understand or assimilate information" at bounding box center [223, 263] width 86 height 7
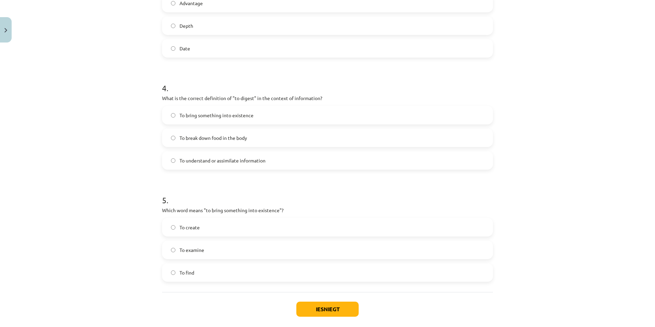
click at [190, 230] on span "To create" at bounding box center [190, 227] width 20 height 7
click at [319, 307] on button "Iesniegt" at bounding box center [327, 309] width 62 height 15
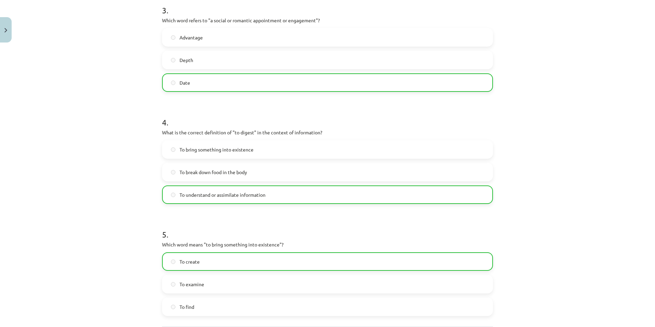
scroll to position [480, 0]
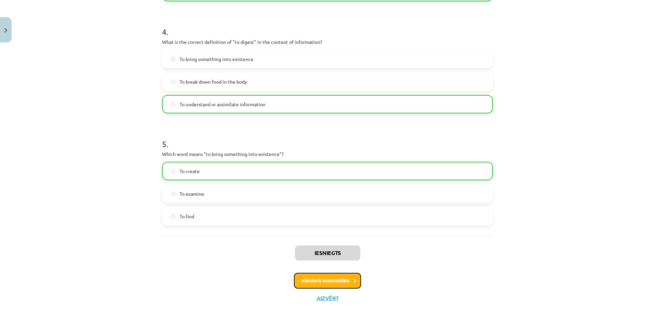
click at [339, 278] on button "Nākamā nodarbība" at bounding box center [327, 281] width 67 height 16
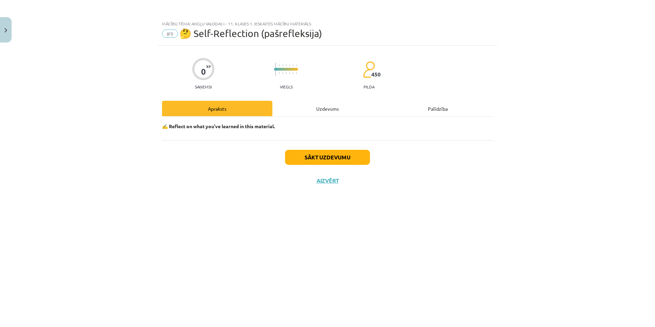
scroll to position [0, 0]
click at [317, 105] on div "Uzdevums" at bounding box center [327, 108] width 110 height 15
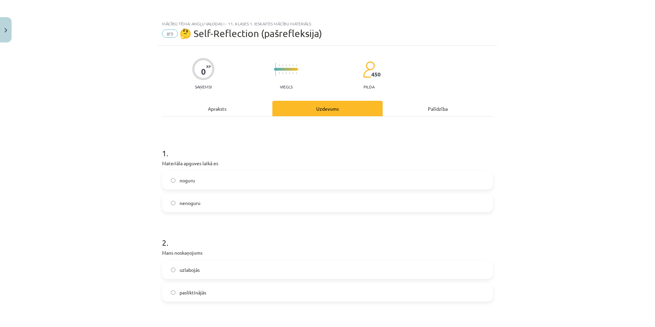
click at [190, 204] on span "nenoguru" at bounding box center [190, 202] width 21 height 7
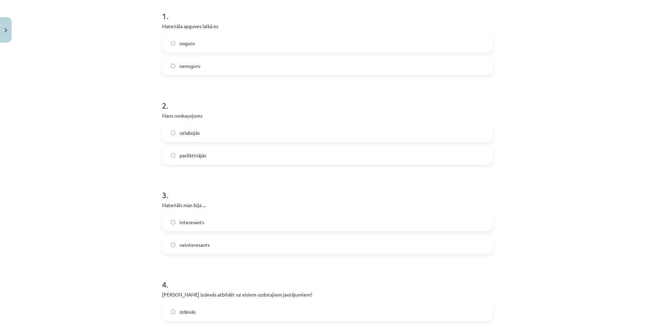
click at [185, 134] on span "uzlabojās" at bounding box center [190, 132] width 20 height 7
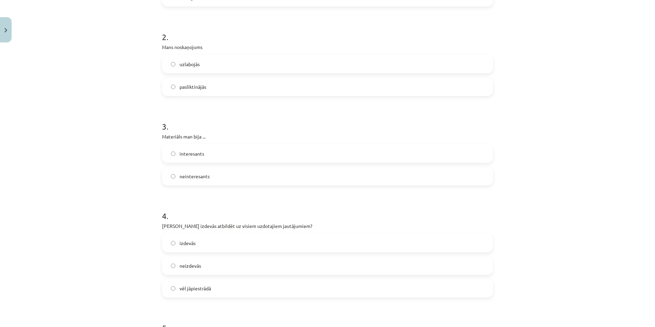
click at [194, 150] on span "interesants" at bounding box center [192, 153] width 25 height 7
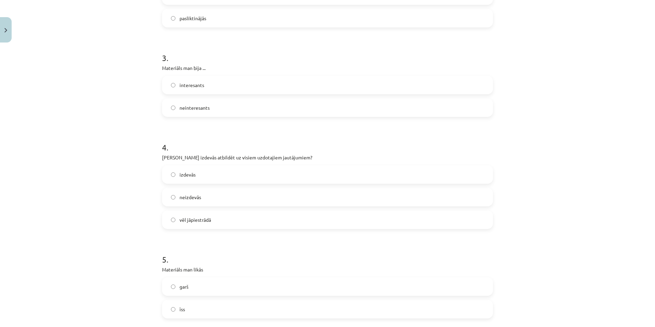
click at [187, 178] on span "izdevās" at bounding box center [188, 174] width 16 height 7
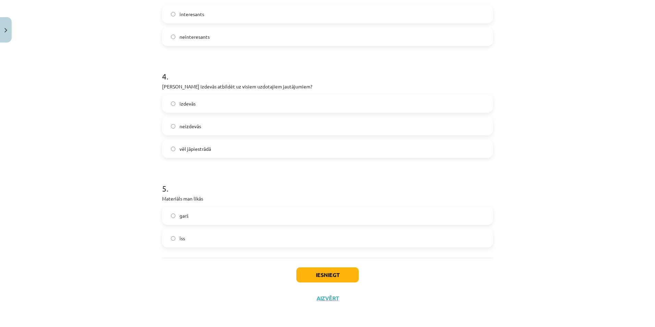
click at [182, 240] on span "īss" at bounding box center [182, 238] width 5 height 7
click at [314, 274] on button "Iesniegt" at bounding box center [327, 274] width 62 height 15
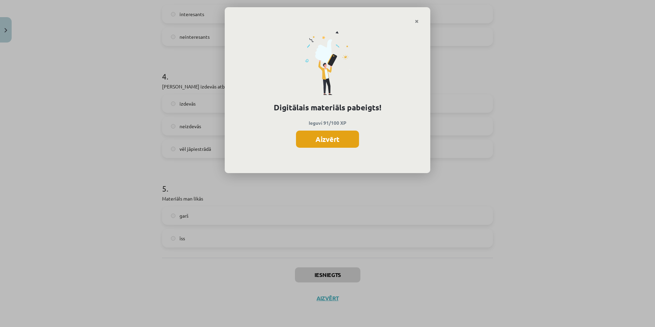
click at [315, 139] on button "Aizvērt" at bounding box center [327, 139] width 63 height 17
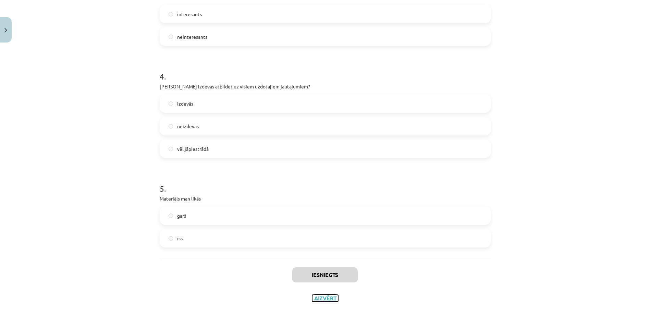
click at [328, 299] on button "Aizvērt" at bounding box center [325, 298] width 26 height 7
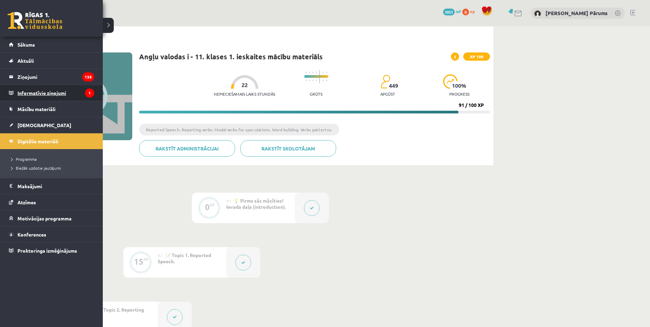
click at [56, 89] on legend "Informatīvie ziņojumi 1" at bounding box center [55, 93] width 77 height 16
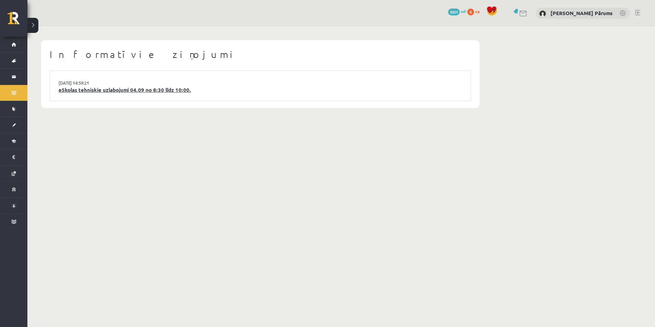
click at [119, 90] on link "eSkolas tehniskie uzlabojumi 04.09 no 8:30 līdz 10:00." at bounding box center [261, 90] width 404 height 8
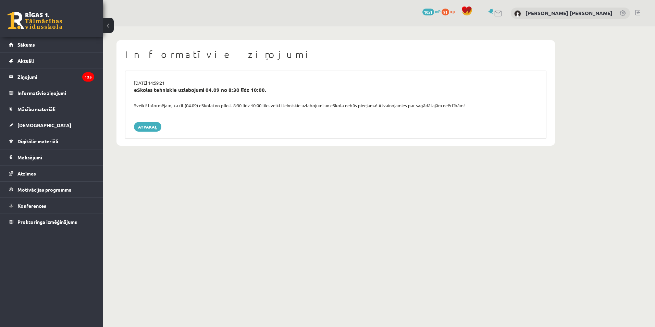
click at [44, 18] on link at bounding box center [35, 20] width 55 height 17
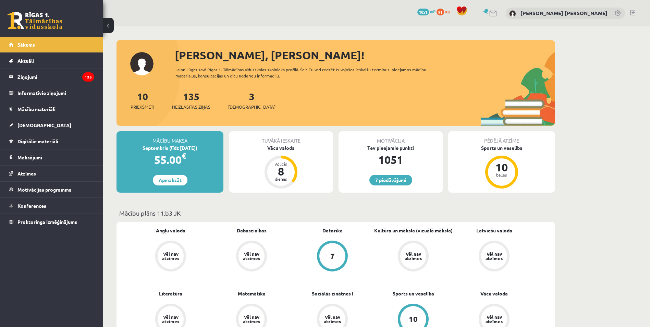
click at [516, 17] on div "7 Dāvanas 1051 mP 91 xp [PERSON_NAME] [PERSON_NAME]" at bounding box center [376, 13] width 547 height 26
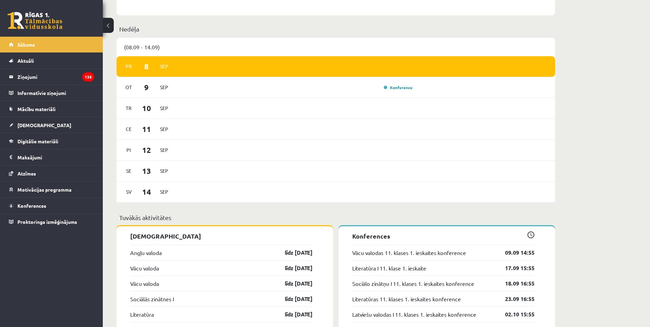
scroll to position [411, 0]
